Goal: Transaction & Acquisition: Download file/media

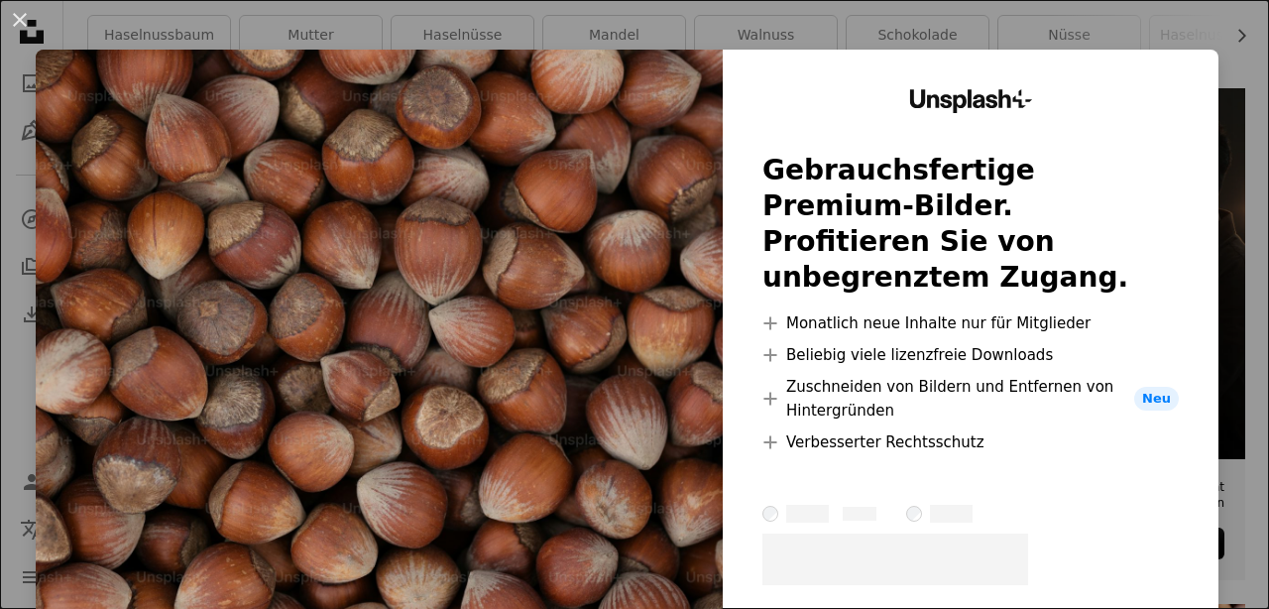
scroll to position [406, 0]
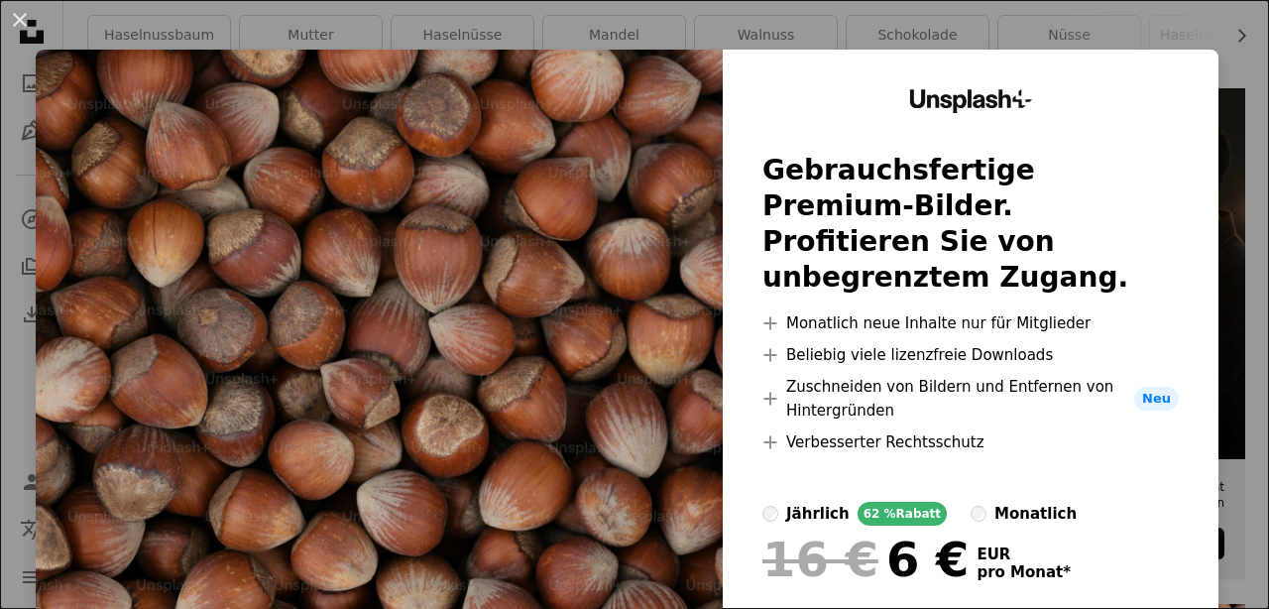
click at [1040, 20] on div "An X shape Unsplash+ Gebrauchsfertige Premium-Bilder. Profitieren Sie von unbeg…" at bounding box center [634, 304] width 1269 height 609
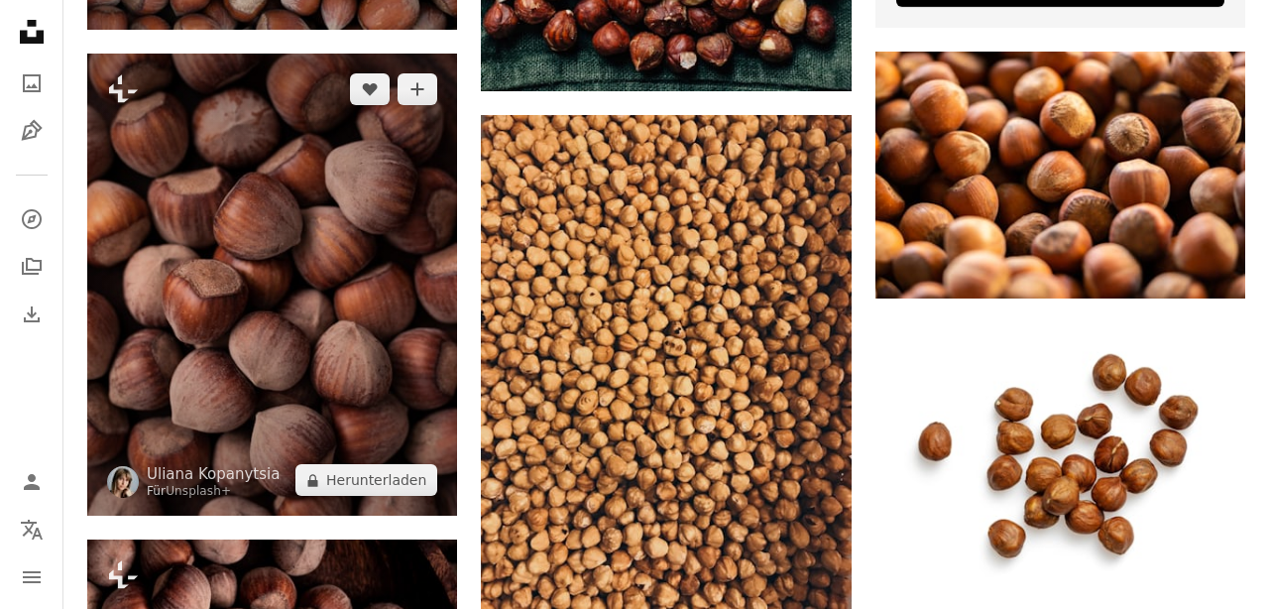
scroll to position [1004, 0]
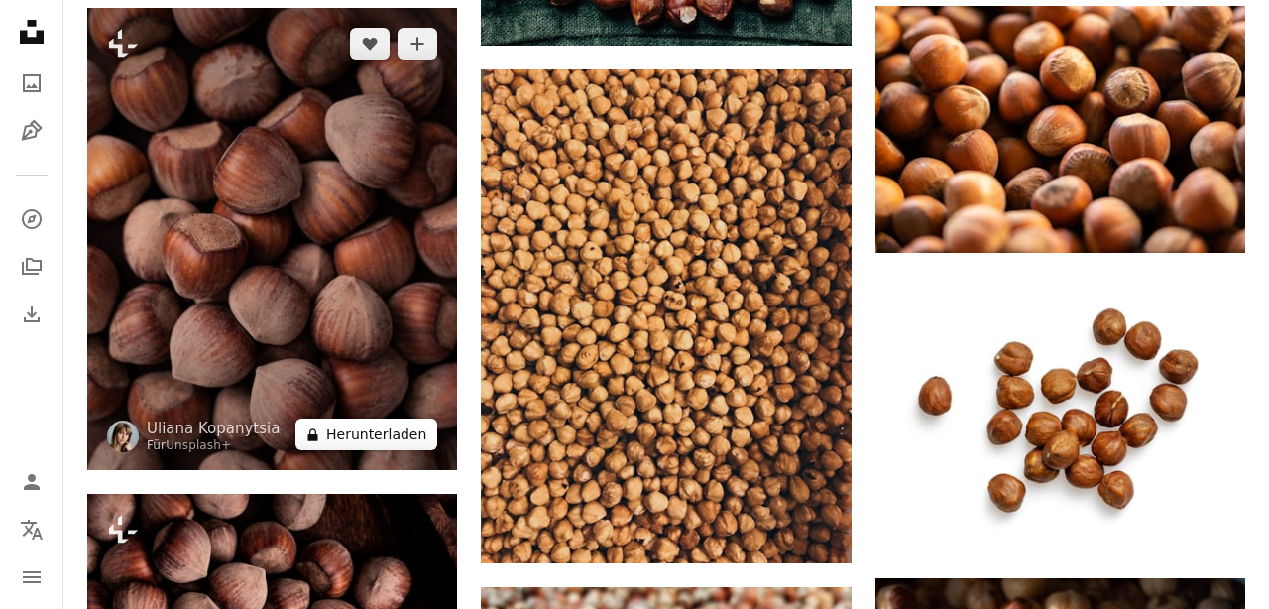
click at [409, 435] on button "A lock Herunterladen" at bounding box center [366, 434] width 142 height 32
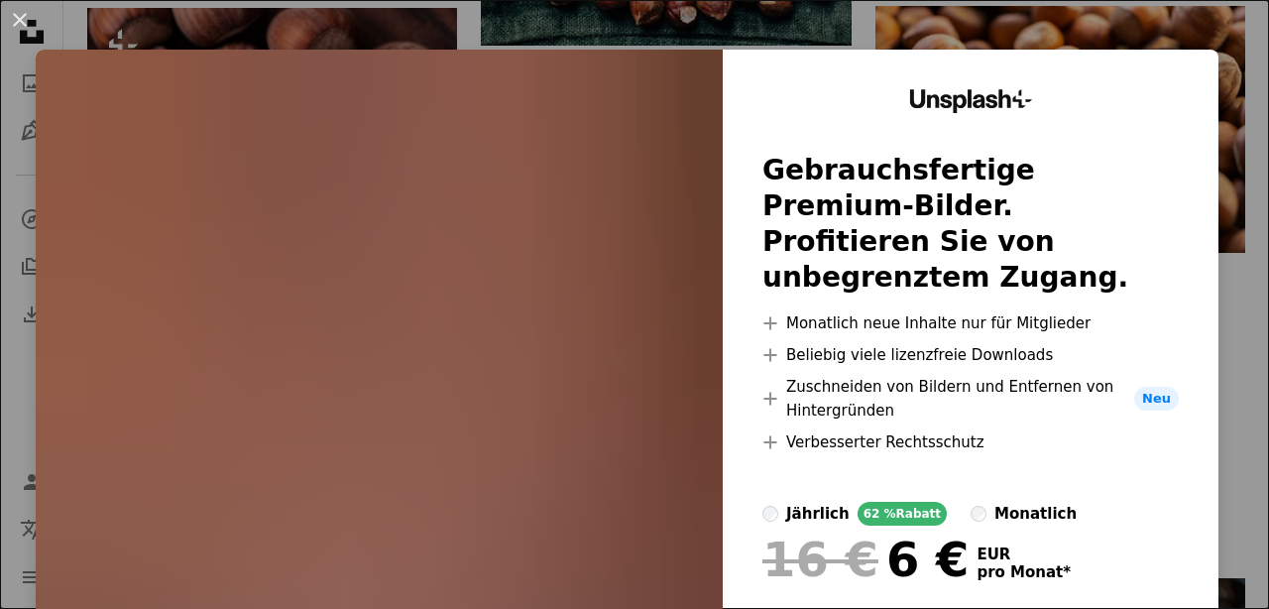
scroll to position [8, 0]
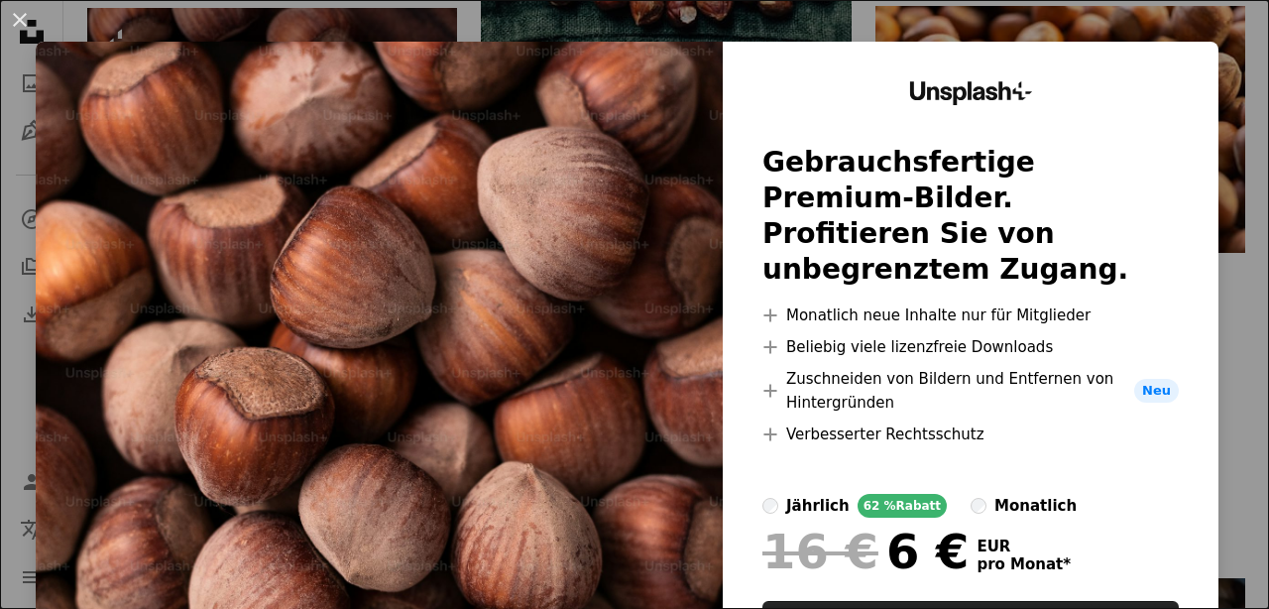
click at [910, 5] on div "An X shape Unsplash+ Gebrauchsfertige Premium-Bilder. Profitieren Sie von unbeg…" at bounding box center [634, 304] width 1269 height 609
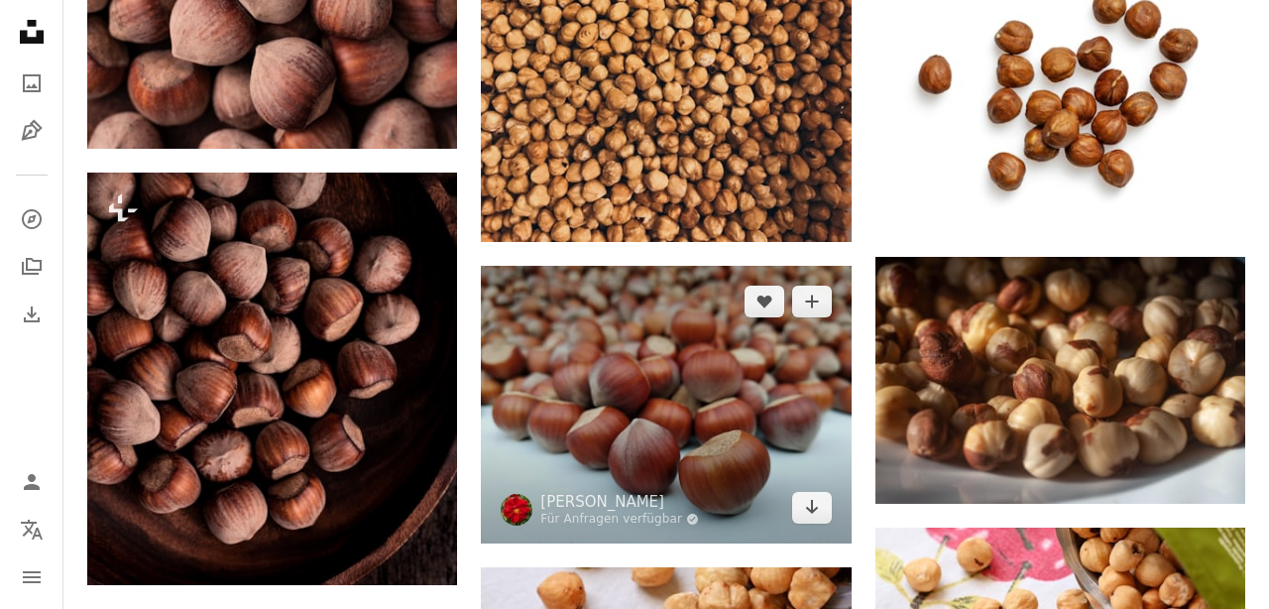
scroll to position [1408, 0]
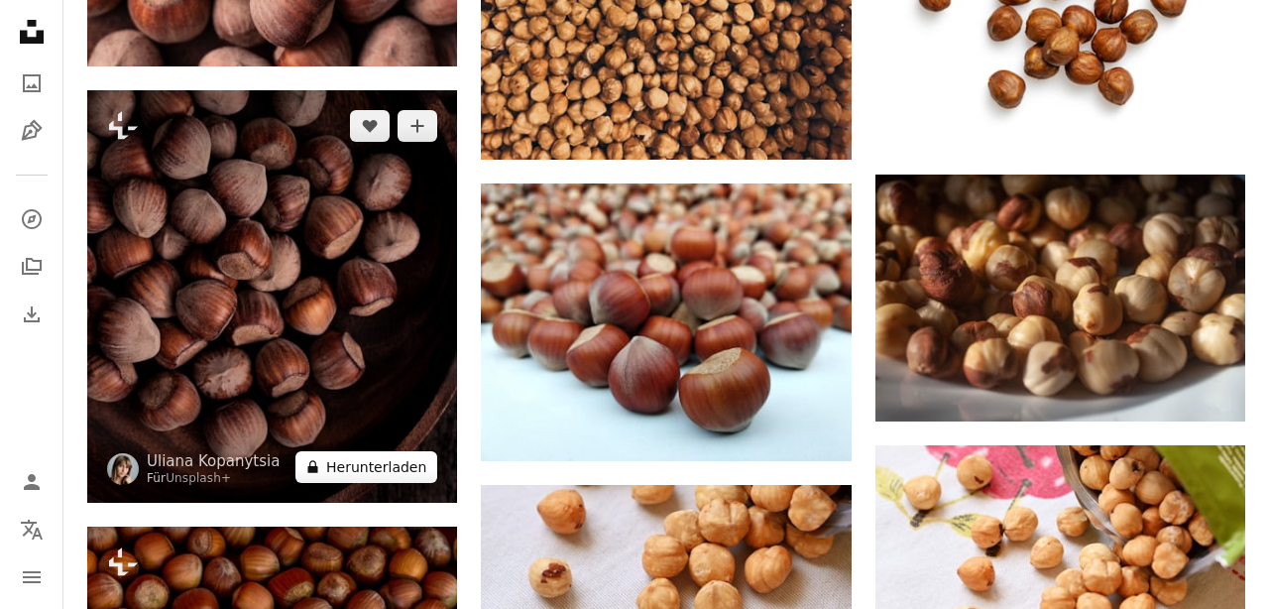
click at [381, 465] on button "A lock Herunterladen" at bounding box center [366, 467] width 142 height 32
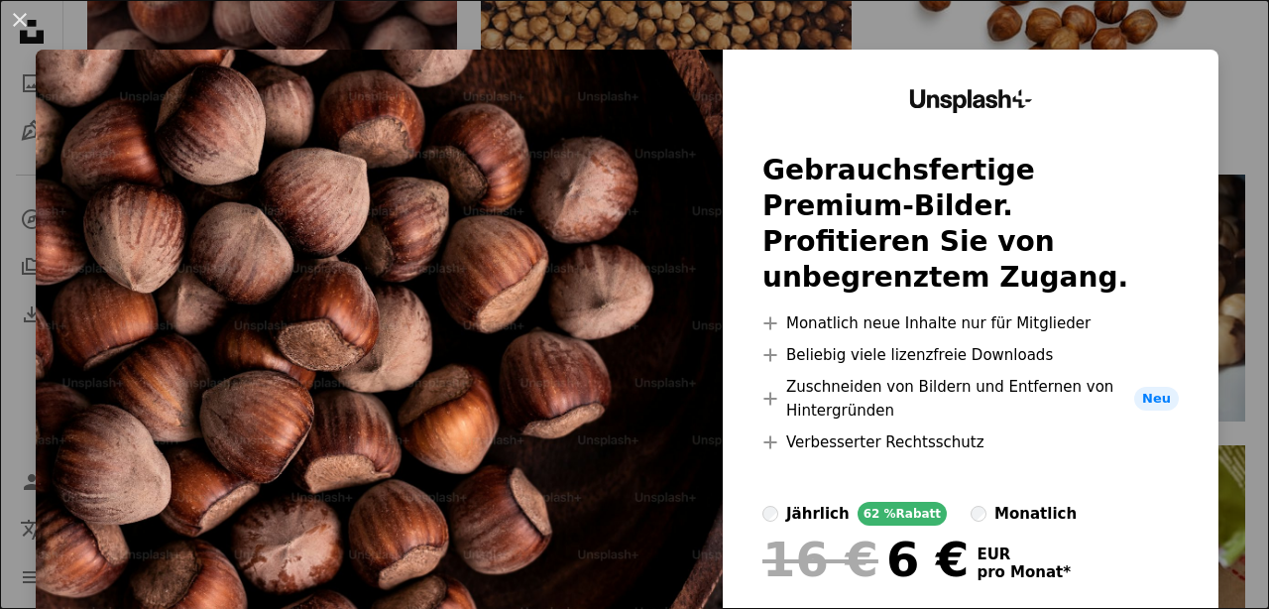
click at [1122, 32] on div "An X shape Unsplash+ Gebrauchsfertige Premium-Bilder. Profitieren Sie von unbeg…" at bounding box center [634, 304] width 1269 height 609
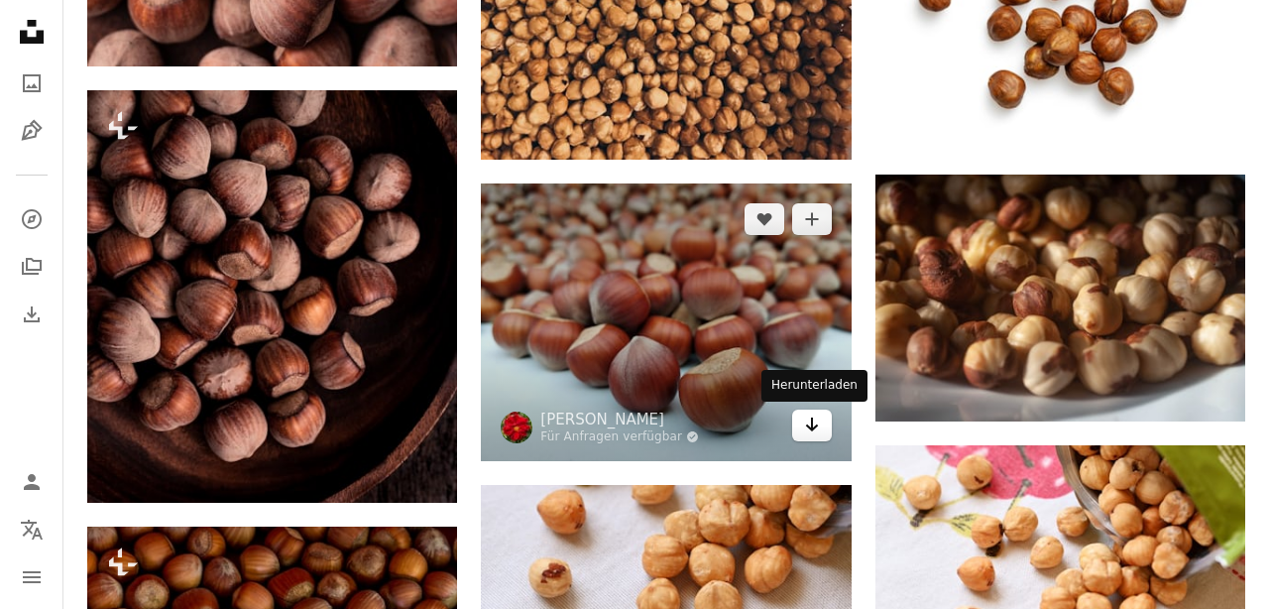
click at [802, 417] on link "Arrow pointing down" at bounding box center [812, 425] width 40 height 32
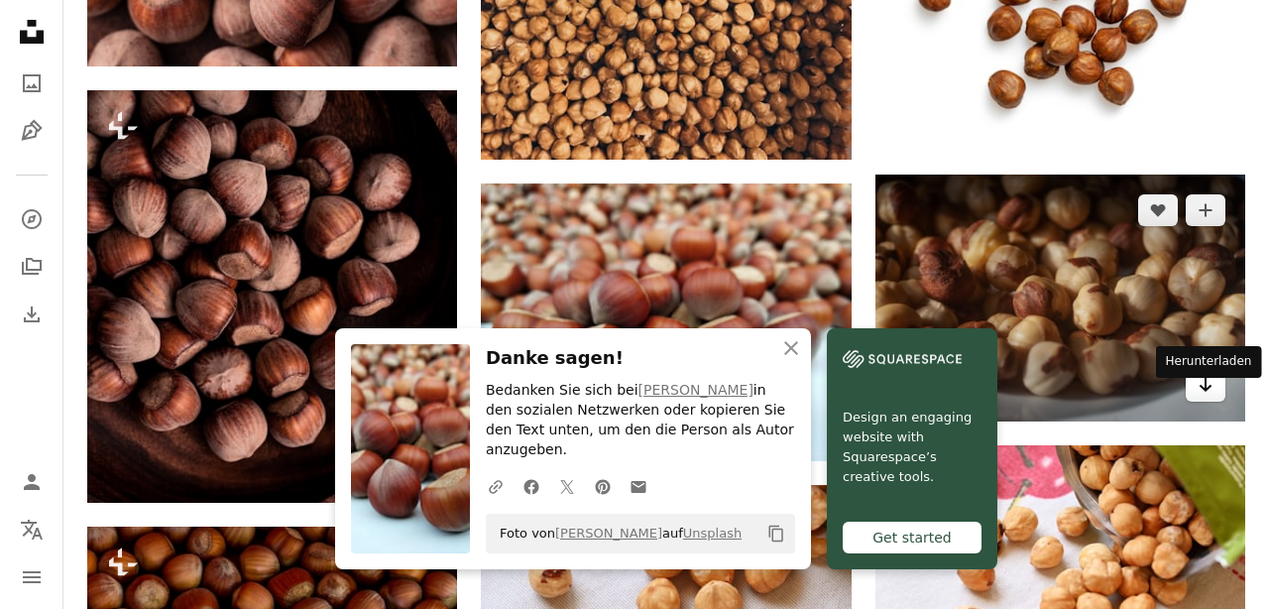
click at [1218, 395] on link "Arrow pointing down" at bounding box center [1206, 386] width 40 height 32
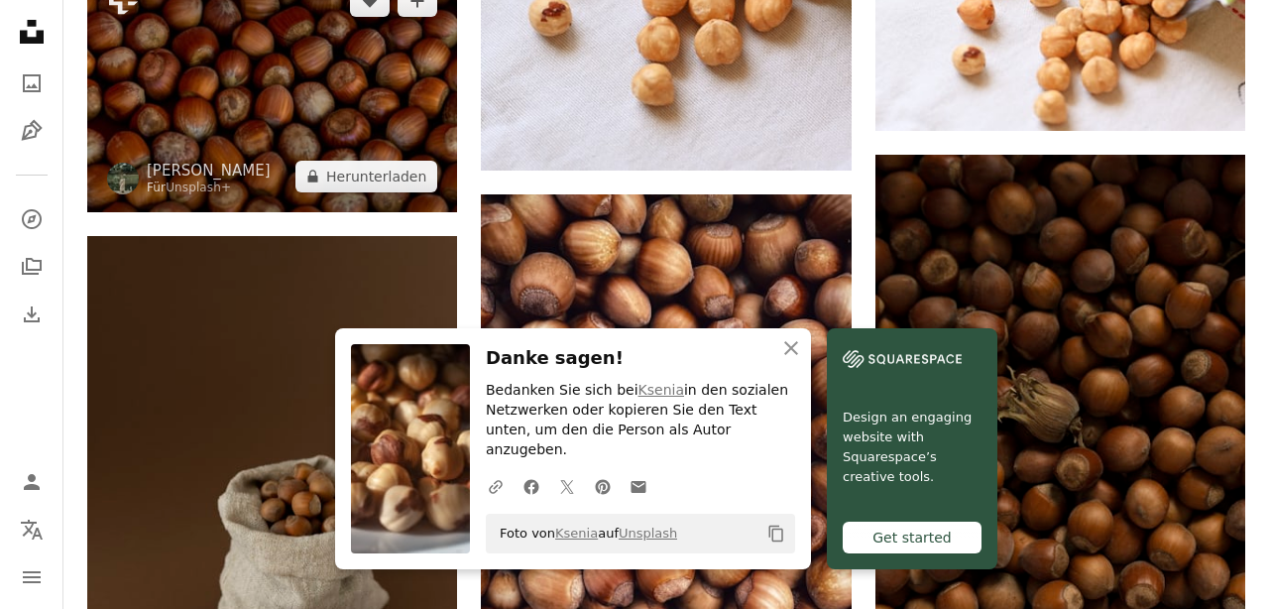
scroll to position [2046, 0]
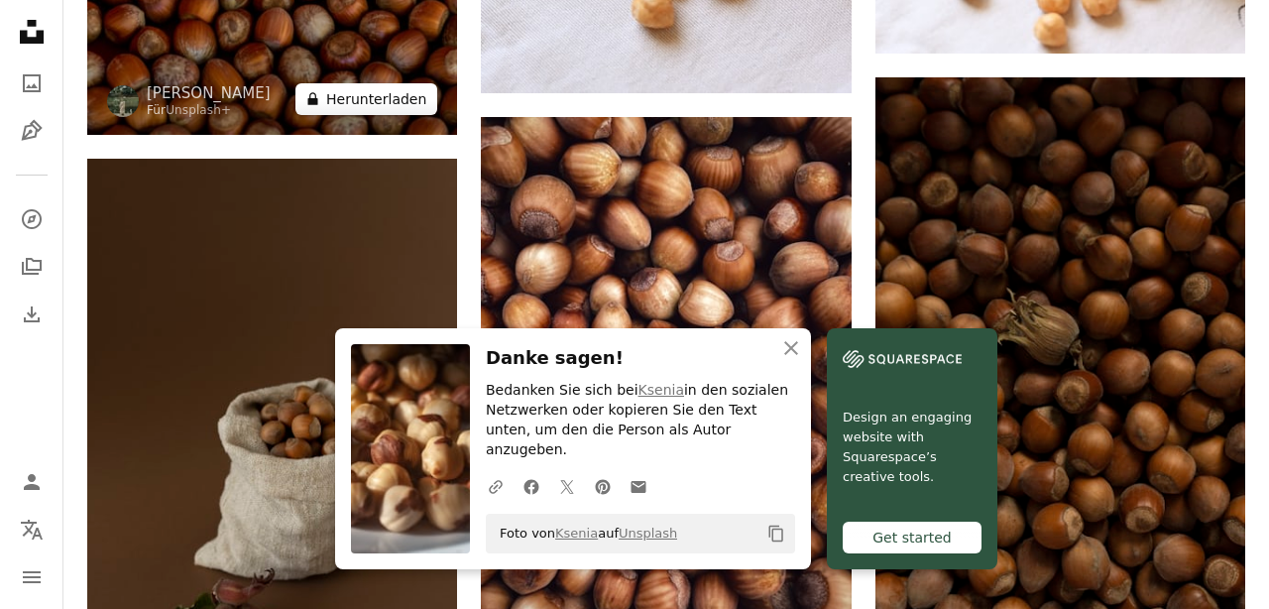
click at [413, 104] on button "A lock Herunterladen" at bounding box center [366, 99] width 142 height 32
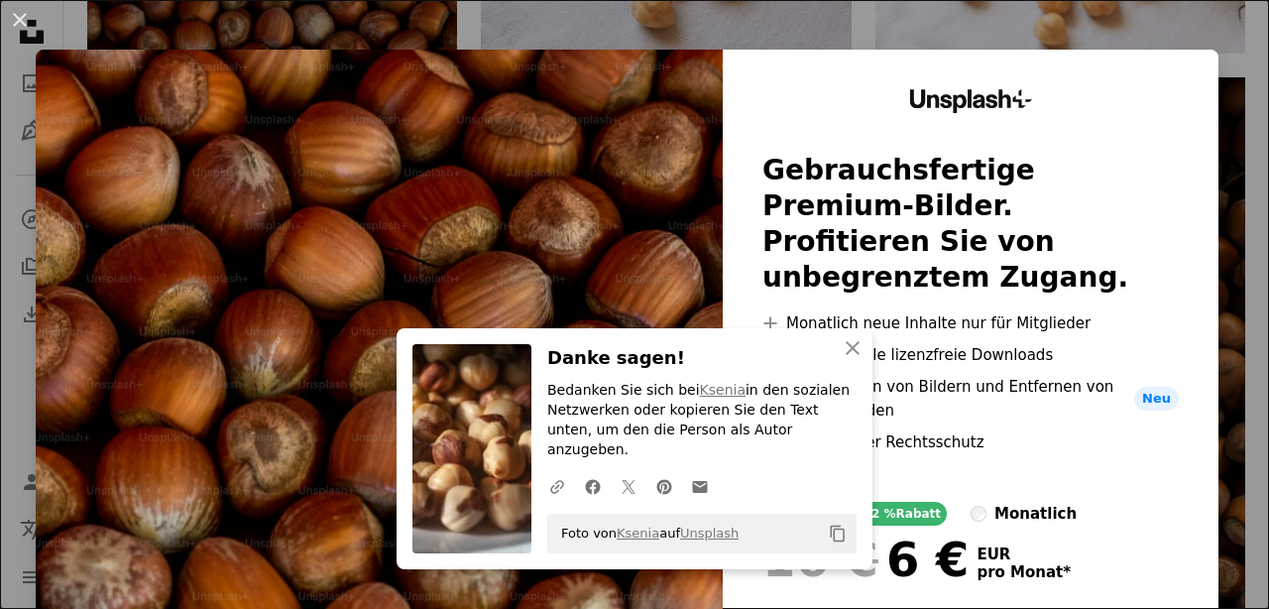
click at [1062, 29] on div "An X shape An X shape Schließen Danke sagen! Bedanken Sie sich bei Ksenia in de…" at bounding box center [634, 304] width 1269 height 609
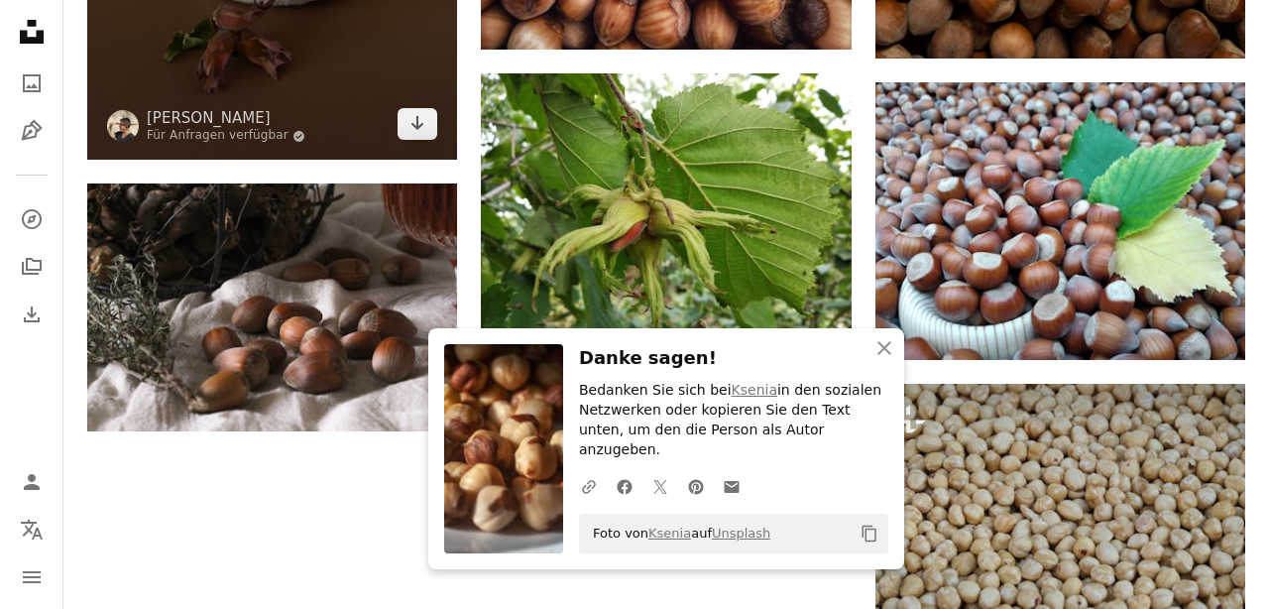
scroll to position [2787, 0]
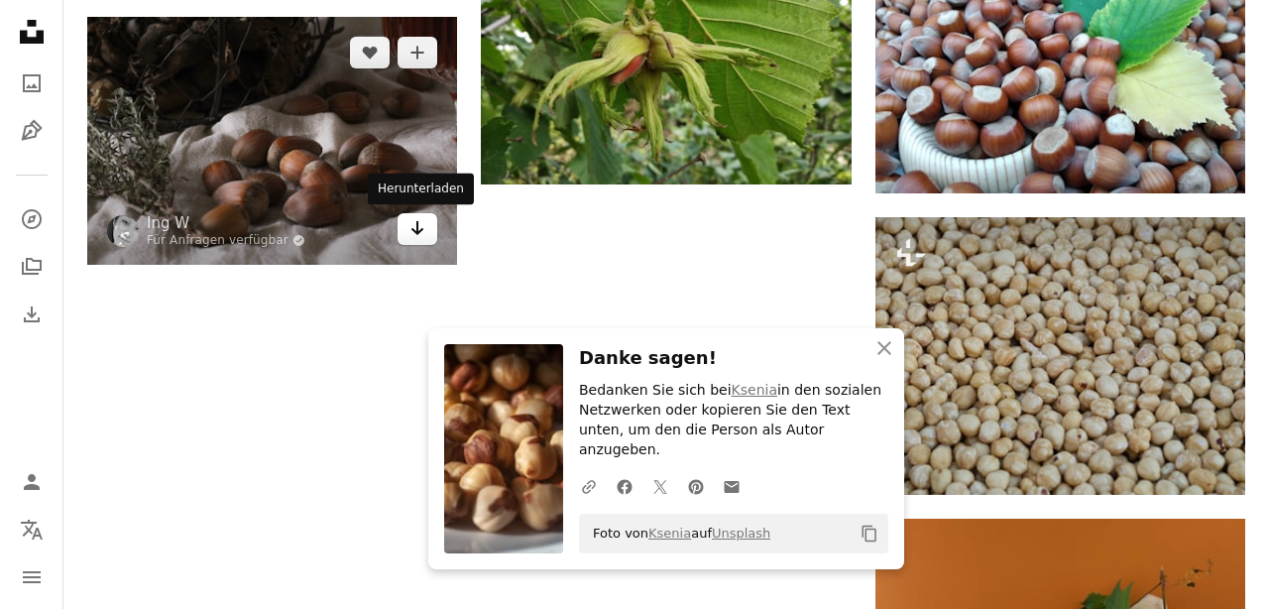
click at [424, 235] on icon "Arrow pointing down" at bounding box center [417, 228] width 16 height 24
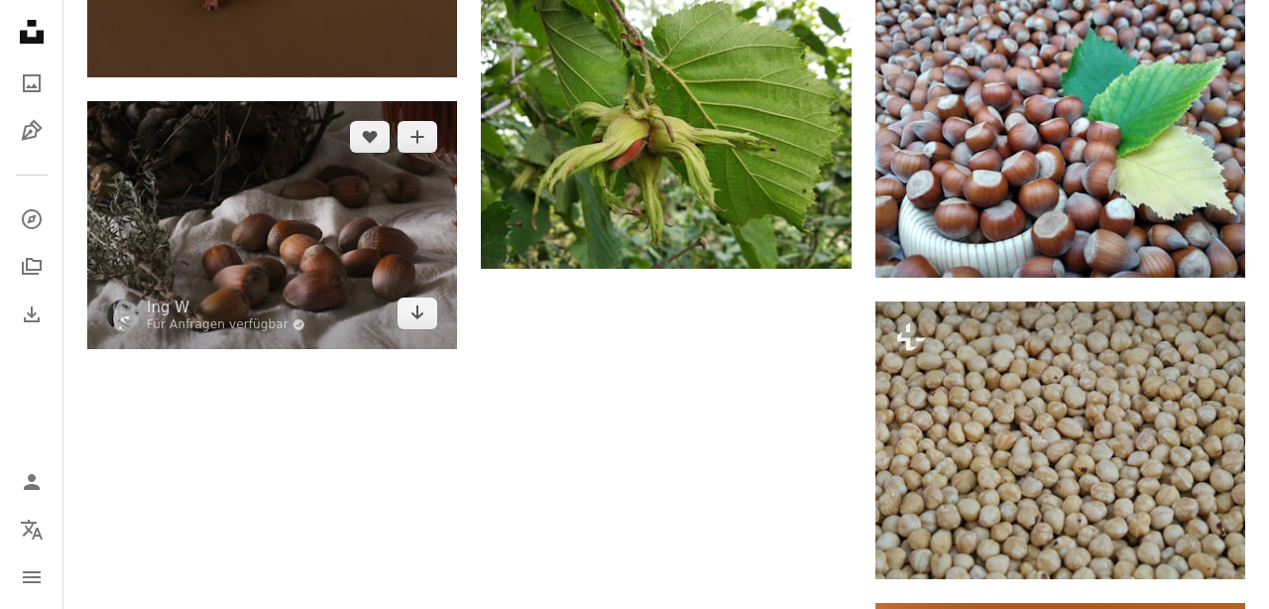
scroll to position [2666, 0]
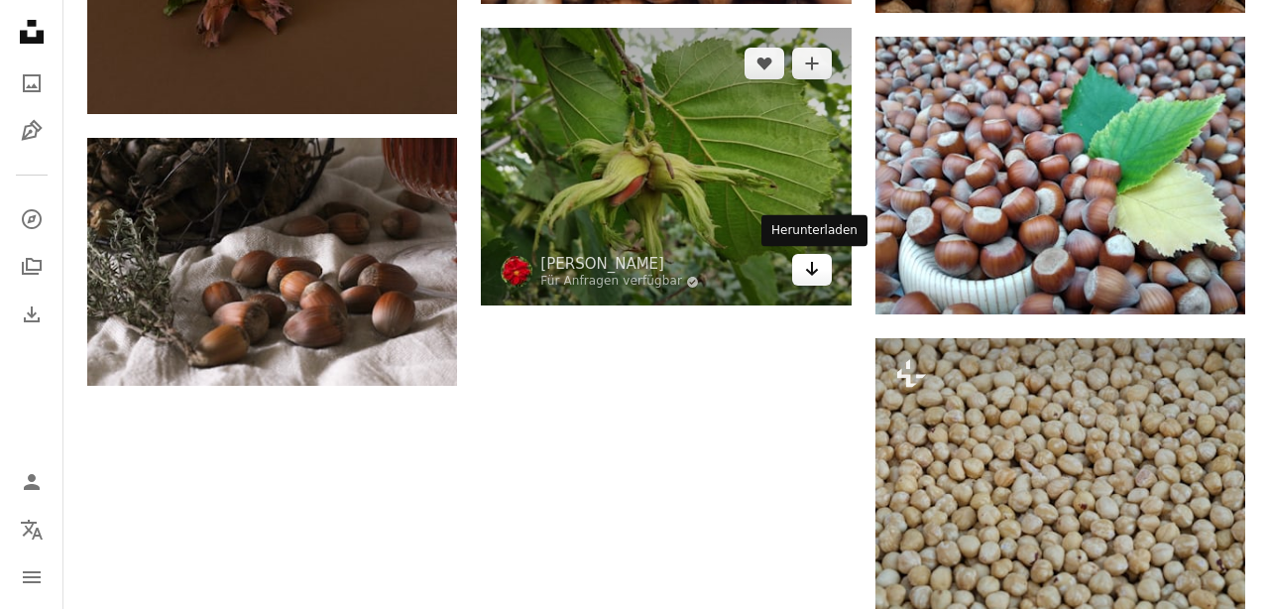
click at [810, 275] on icon "Arrow pointing down" at bounding box center [812, 269] width 16 height 24
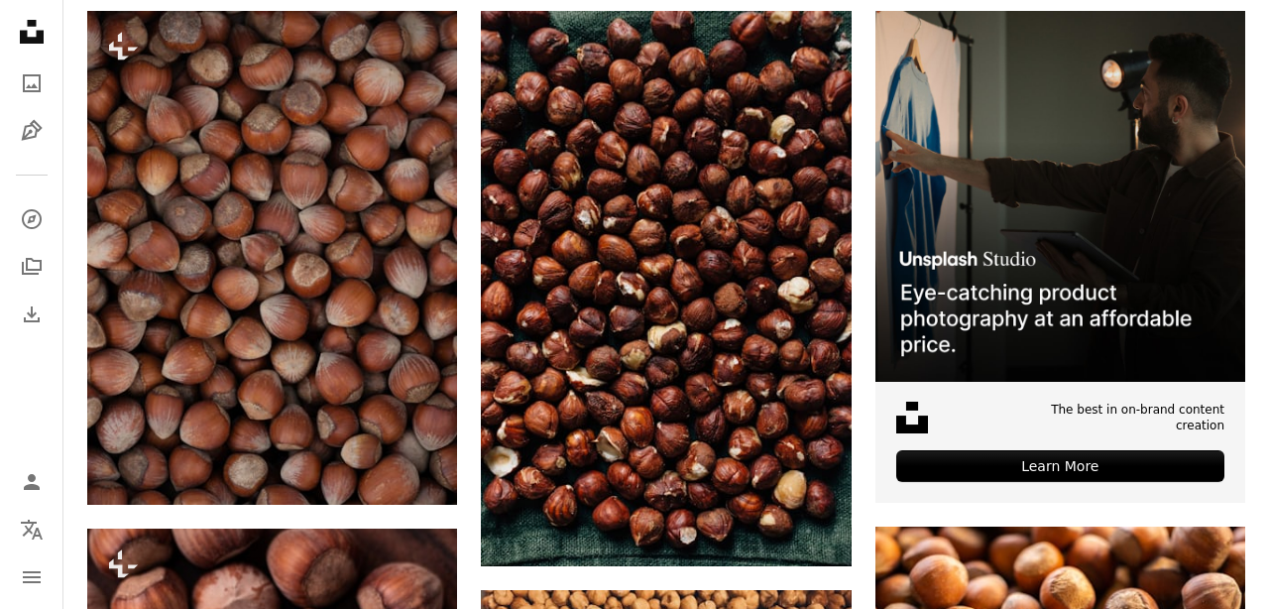
scroll to position [0, 0]
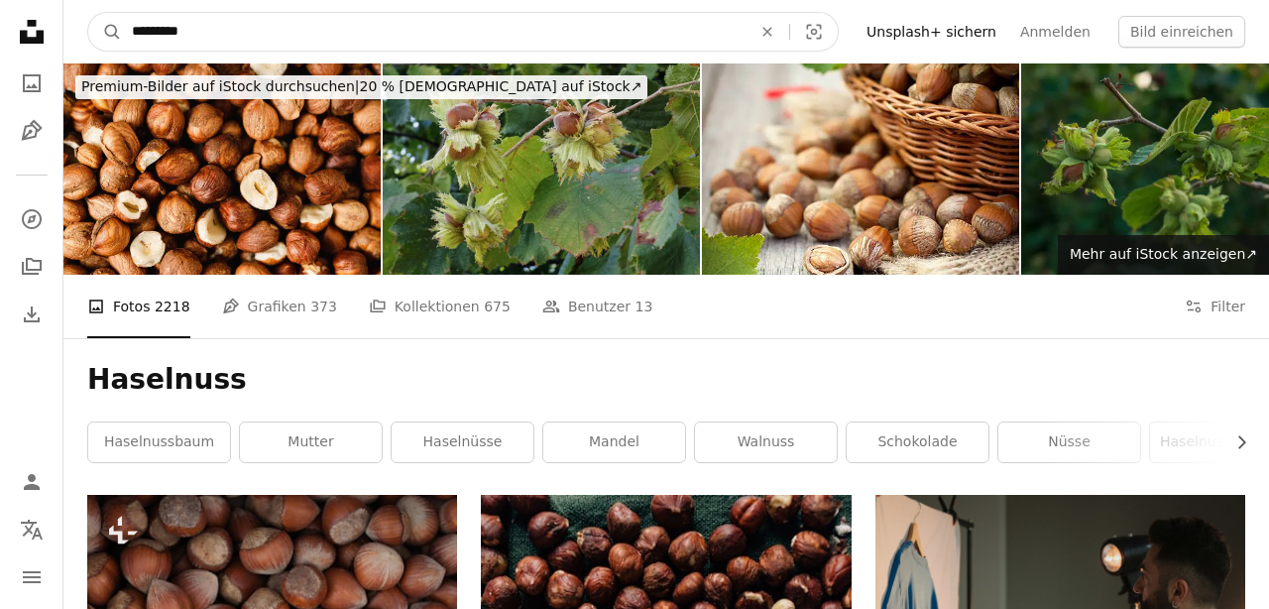
click at [353, 41] on input "*********" at bounding box center [434, 32] width 624 height 38
type input "**********"
click at [88, 13] on button "A magnifying glass" at bounding box center [105, 32] width 34 height 38
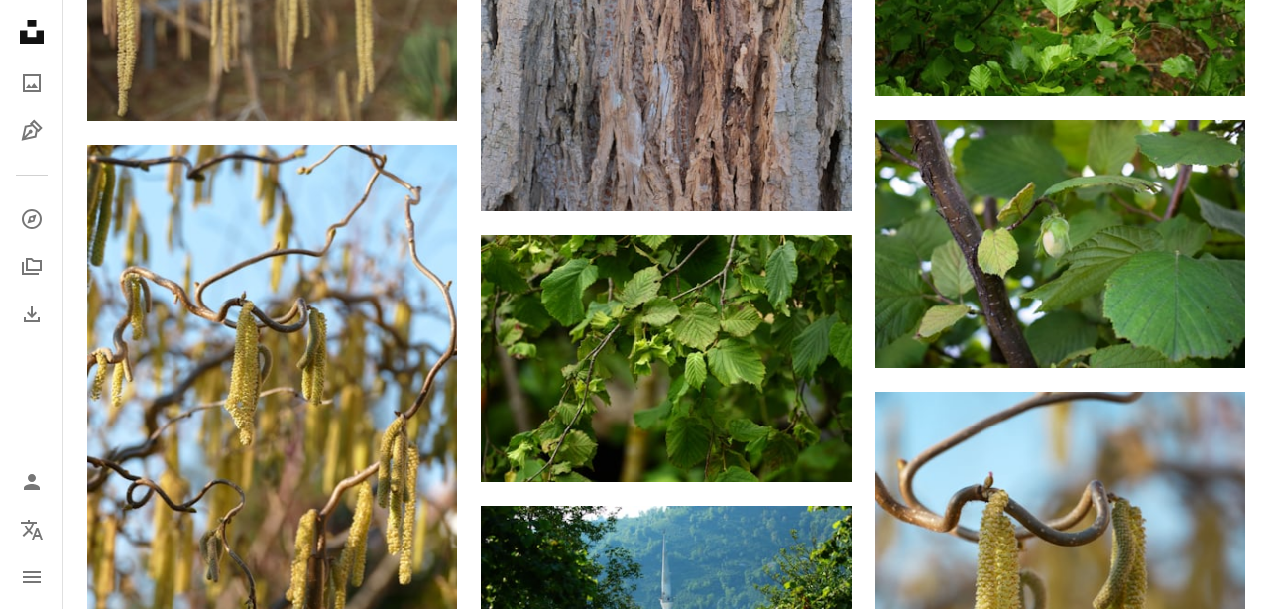
scroll to position [2051, 0]
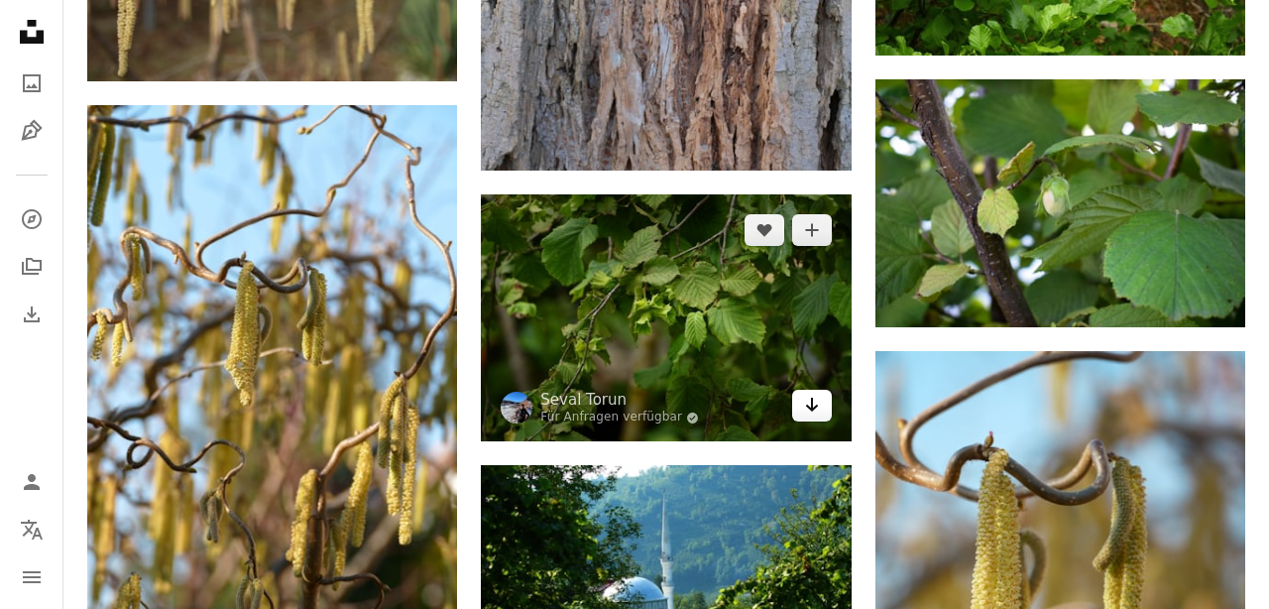
click at [821, 406] on link "Arrow pointing down" at bounding box center [812, 406] width 40 height 32
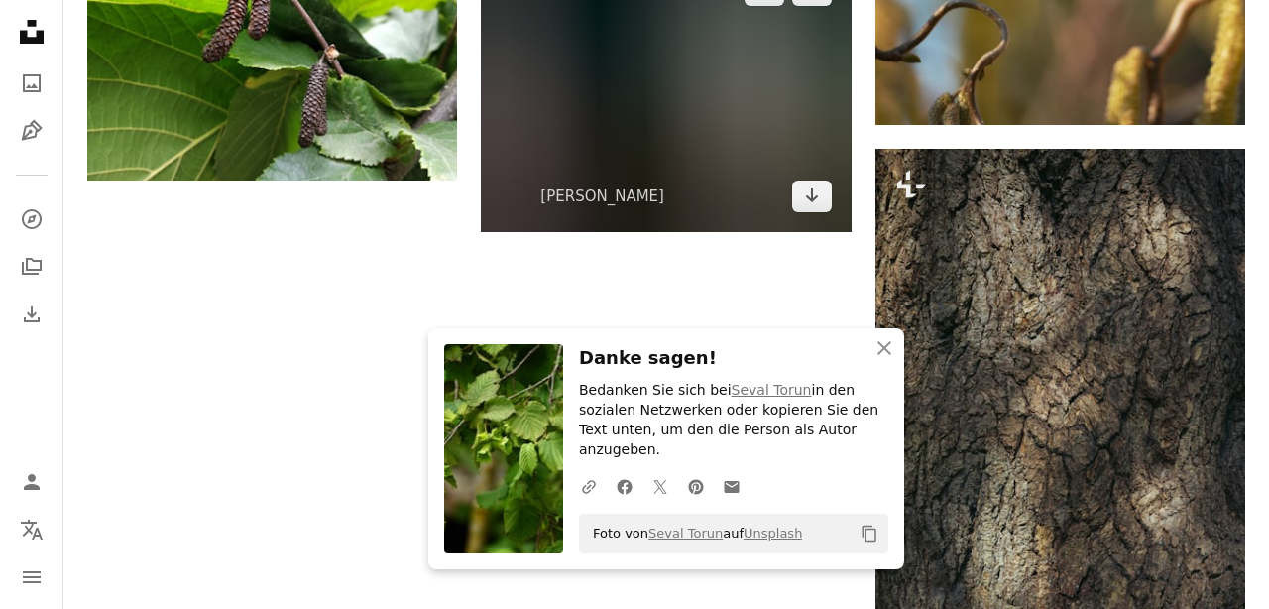
scroll to position [3103, 0]
